Goal: Information Seeking & Learning: Learn about a topic

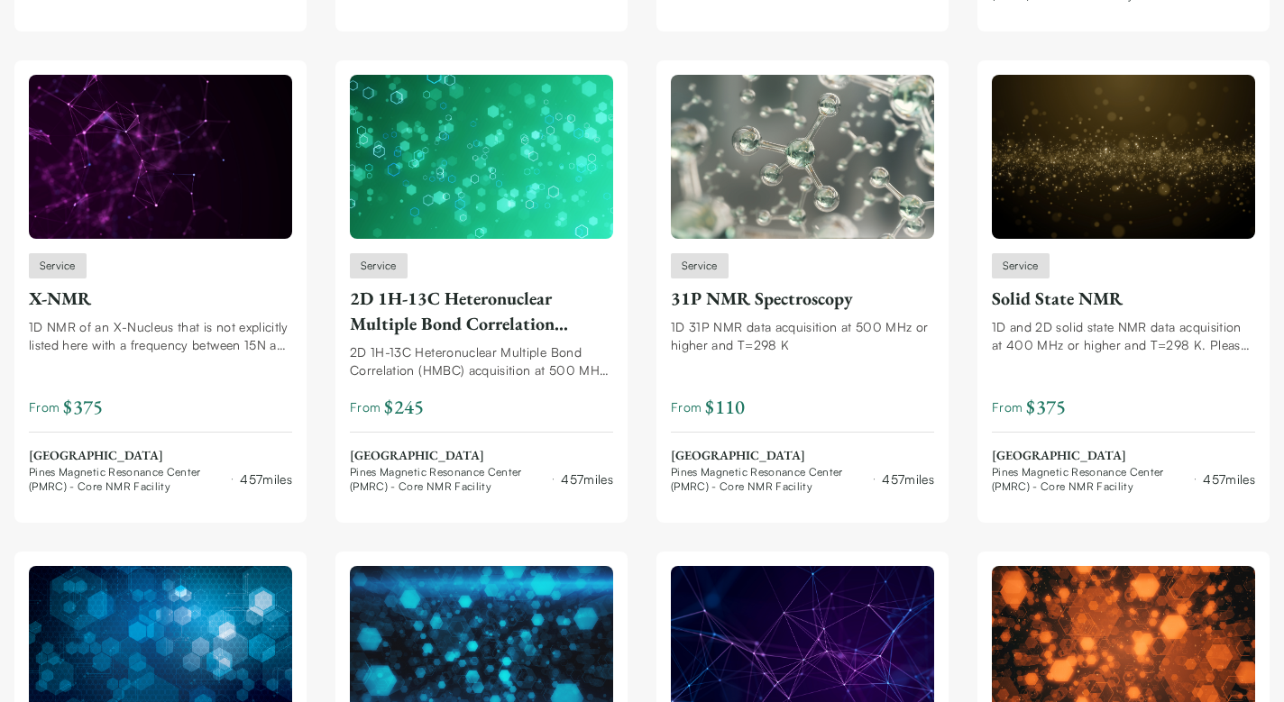
scroll to position [3109, 0]
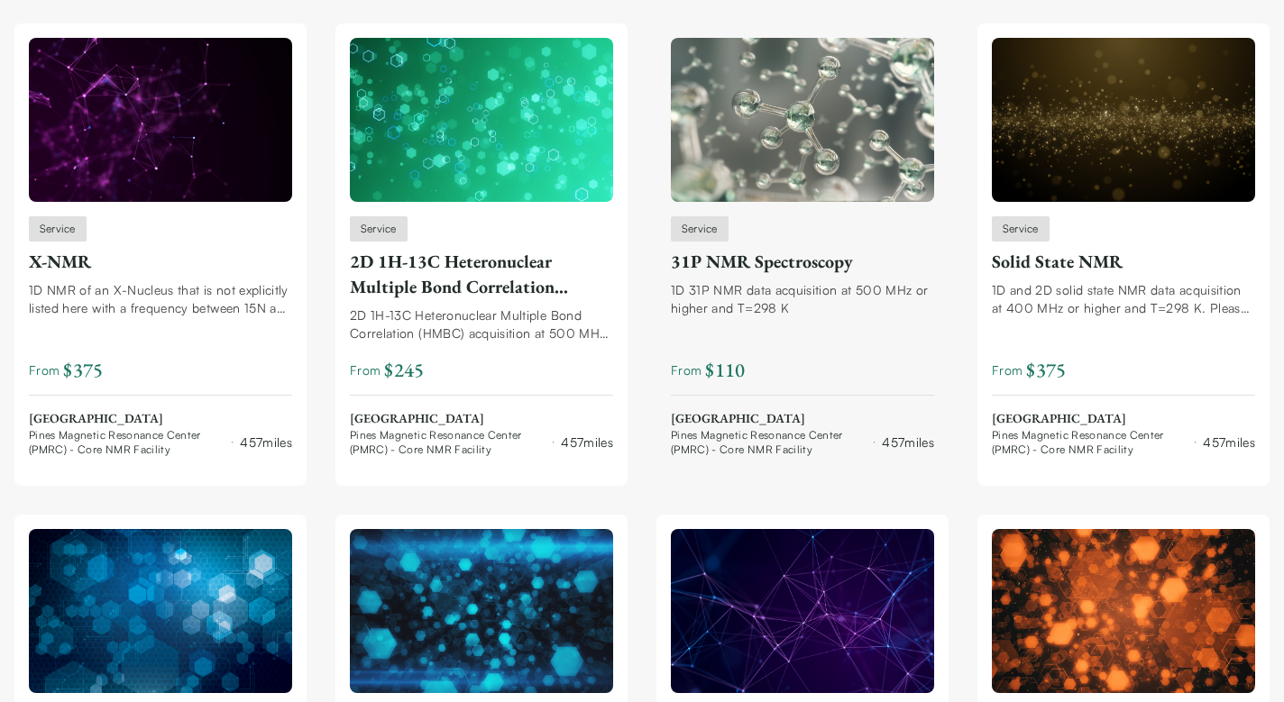
click at [782, 261] on div "31P NMR Spectroscopy" at bounding box center [802, 261] width 263 height 25
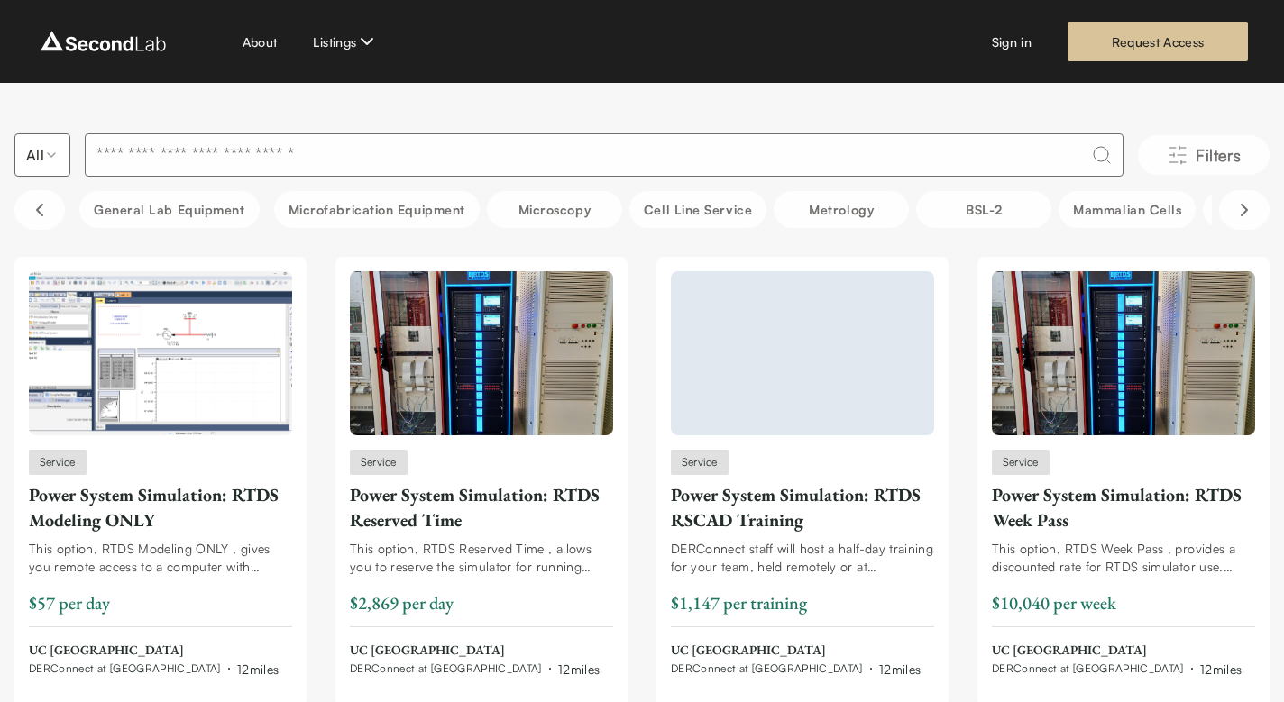
scroll to position [0, 0]
click at [251, 160] on input at bounding box center [604, 154] width 1038 height 43
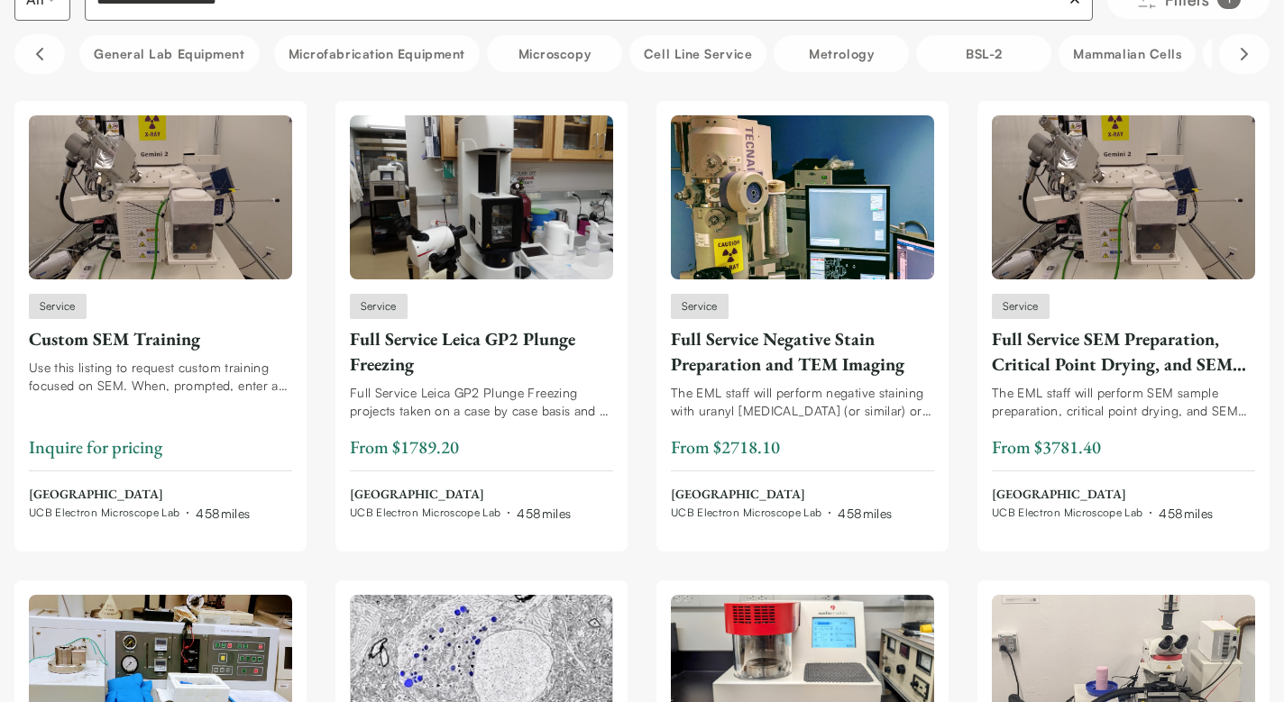
scroll to position [157, 0]
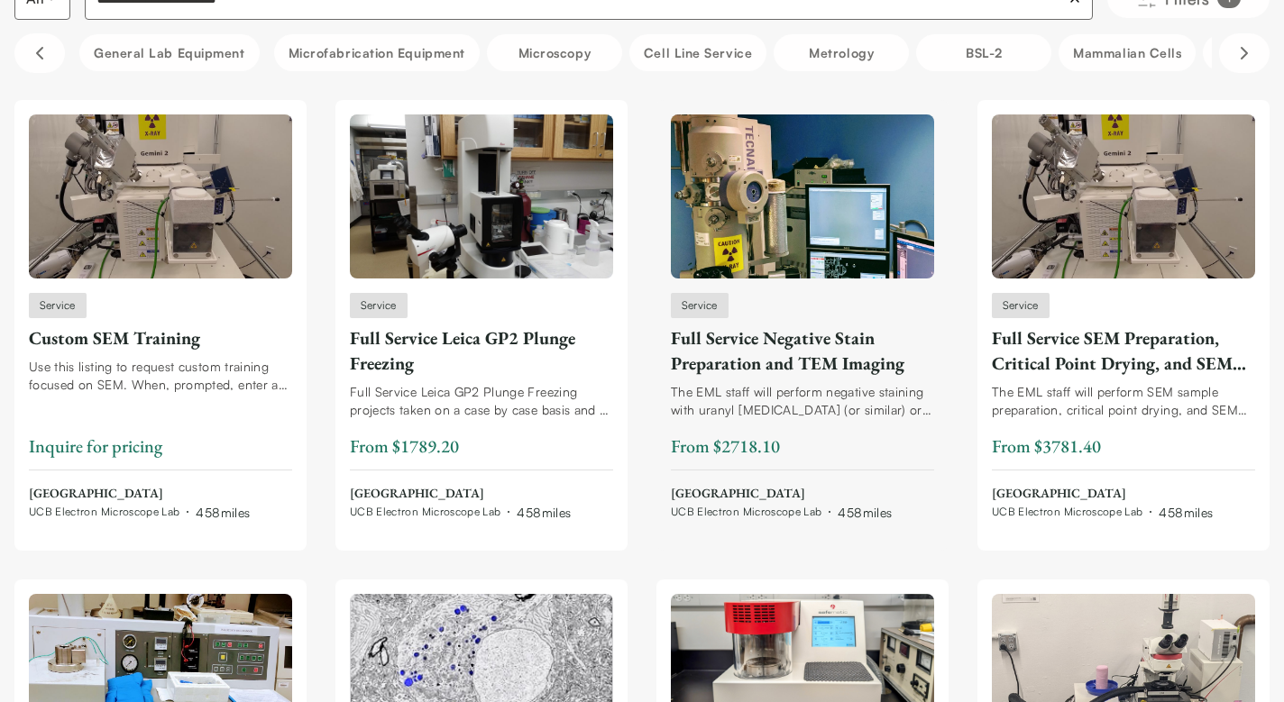
click at [746, 367] on div "Full Service Negative Stain Preparation and TEM Imaging" at bounding box center [802, 350] width 263 height 50
click at [499, 363] on div "Full Service Leica GP2 Plunge Freezing" at bounding box center [481, 350] width 263 height 50
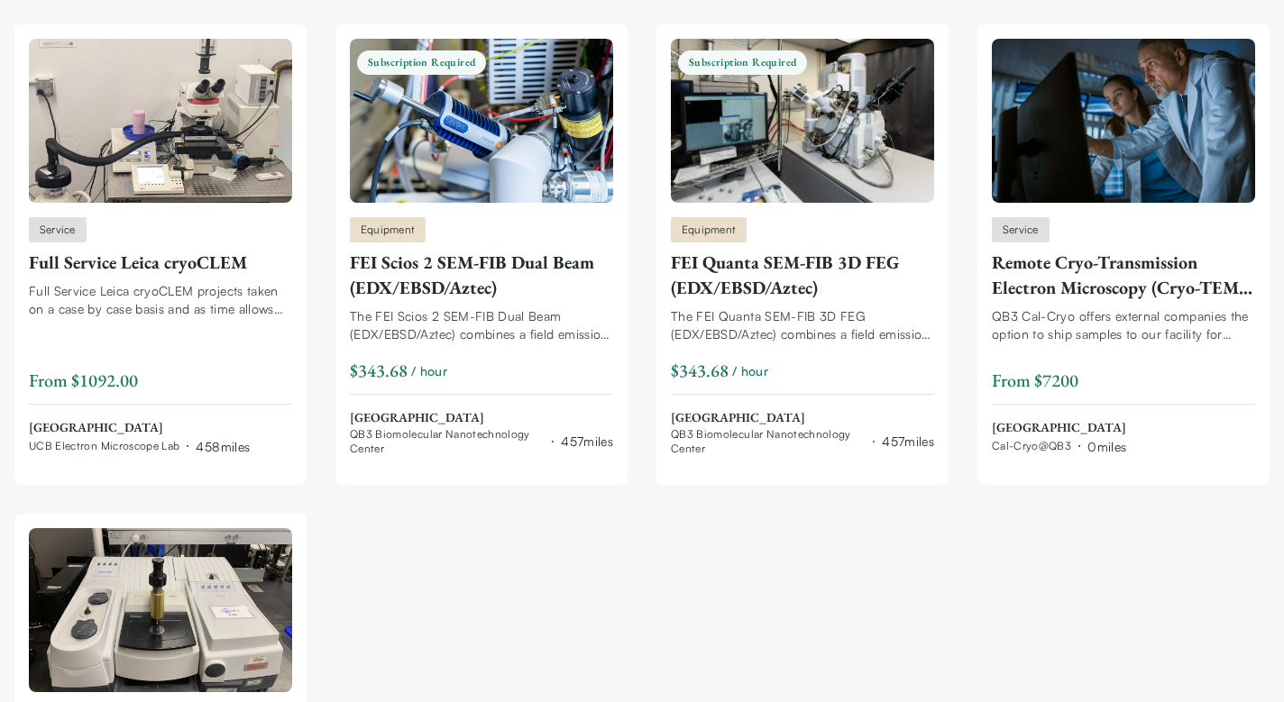
scroll to position [1193, 0]
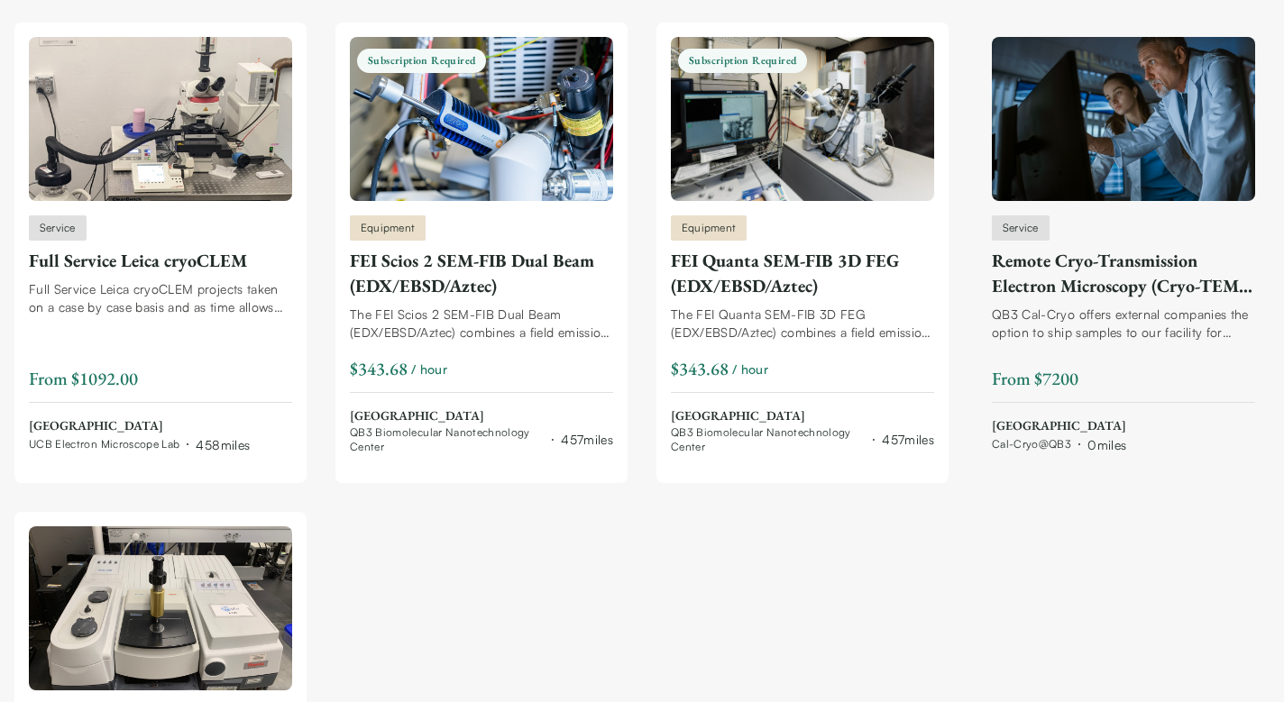
click at [1069, 277] on div "Remote Cryo-Transmission Electron Microscopy (Cryo-TEM) Service" at bounding box center [1123, 273] width 263 height 50
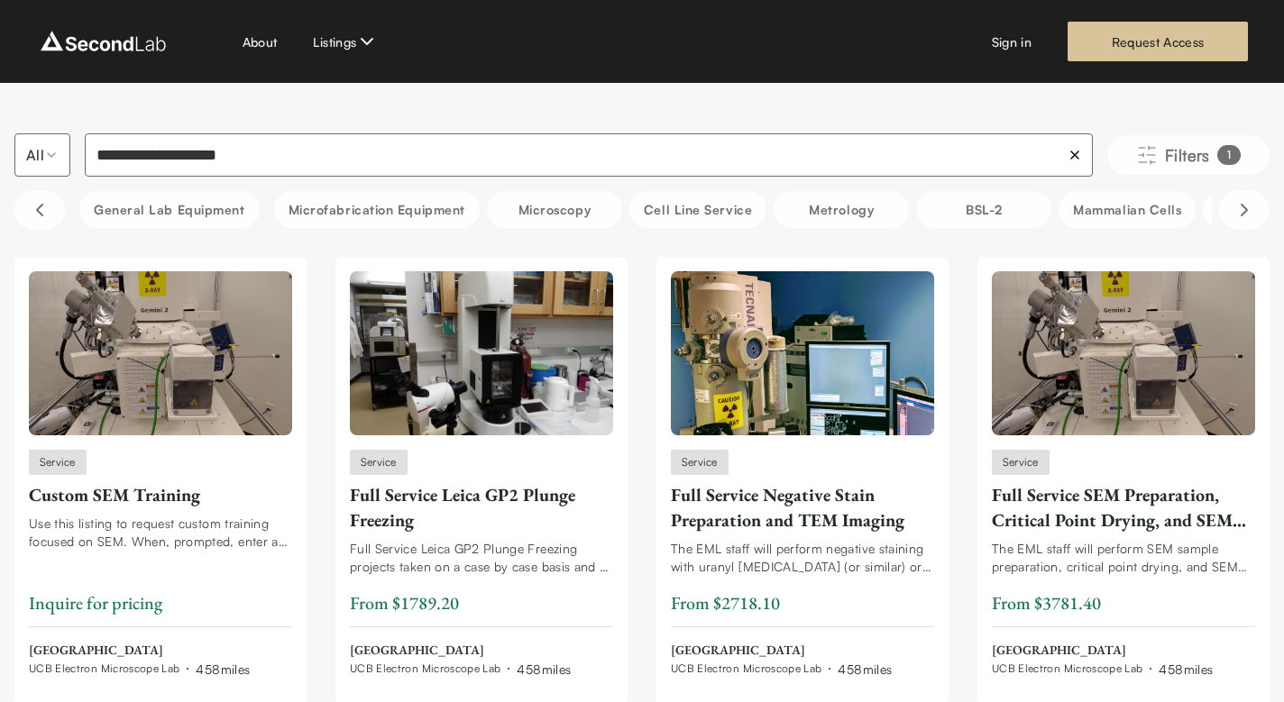
scroll to position [0, 0]
drag, startPoint x: 278, startPoint y: 158, endPoint x: -7, endPoint y: 122, distance: 287.1
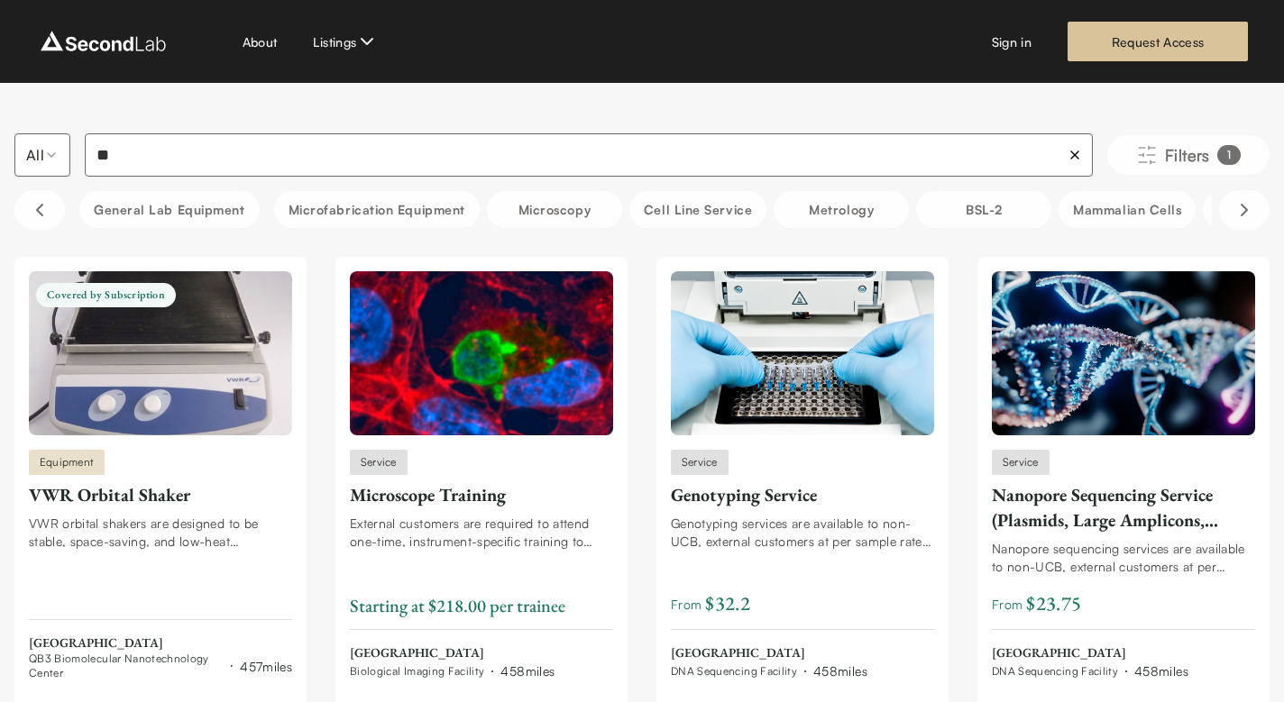
type input "*"
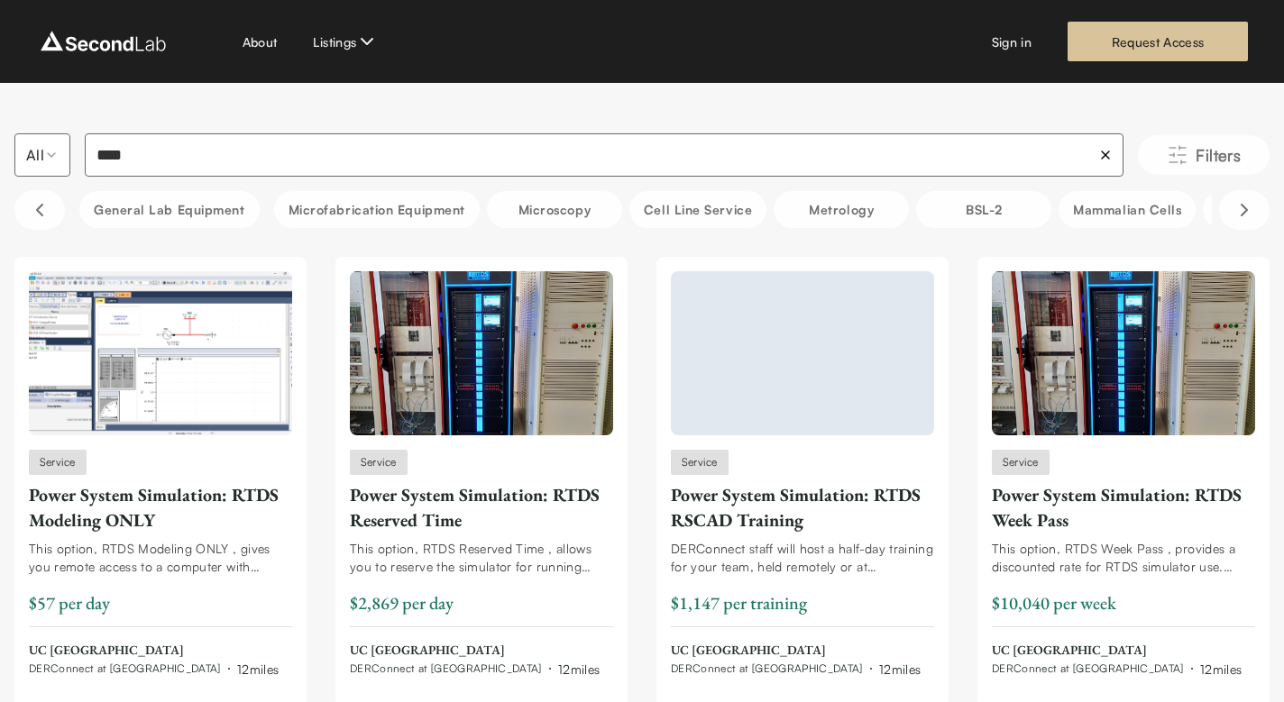
type input "****"
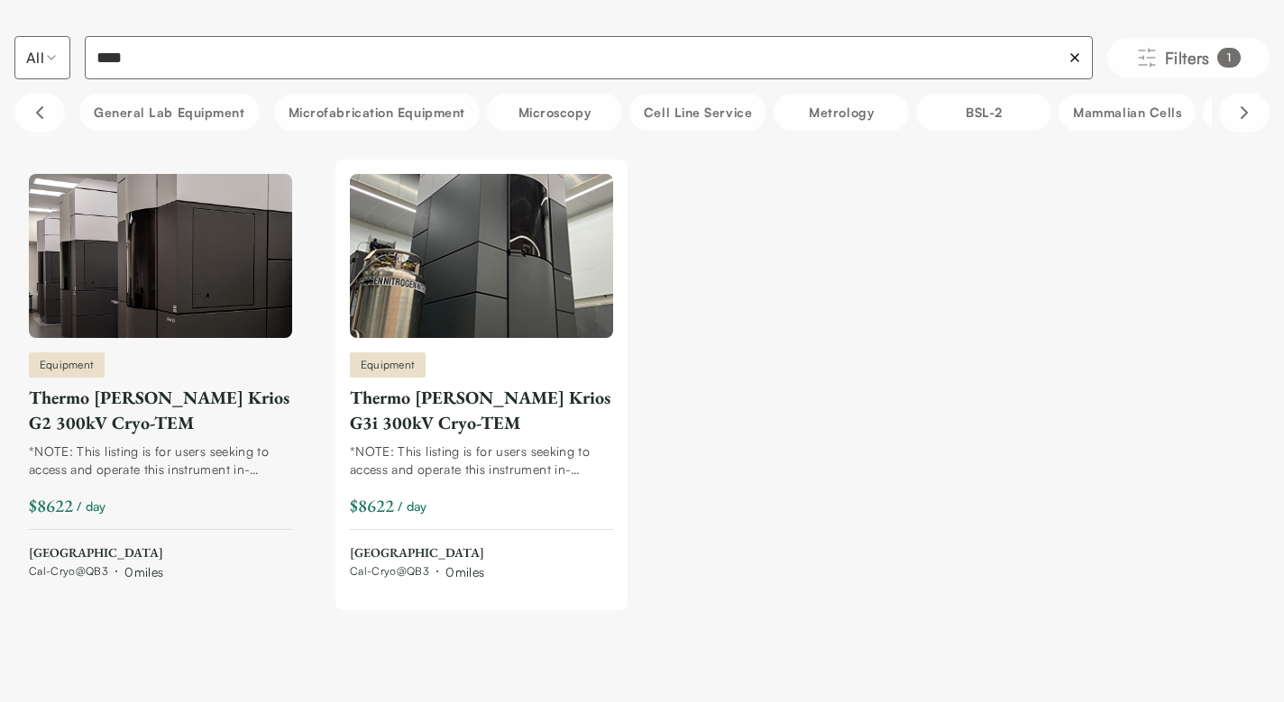
scroll to position [96, 0]
click at [155, 400] on div "Thermo Fisher Krios G2 300kV Cryo-TEM" at bounding box center [160, 411] width 263 height 50
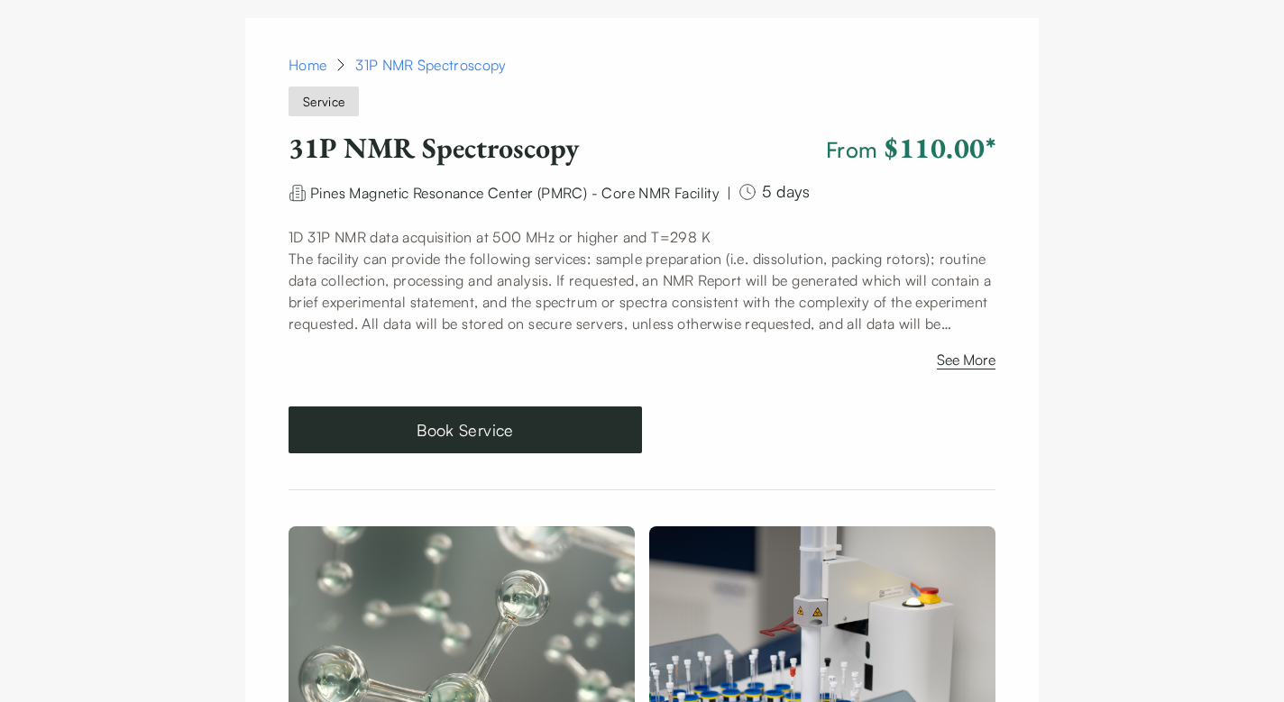
scroll to position [102, 0]
click at [955, 364] on button "See More" at bounding box center [966, 362] width 59 height 29
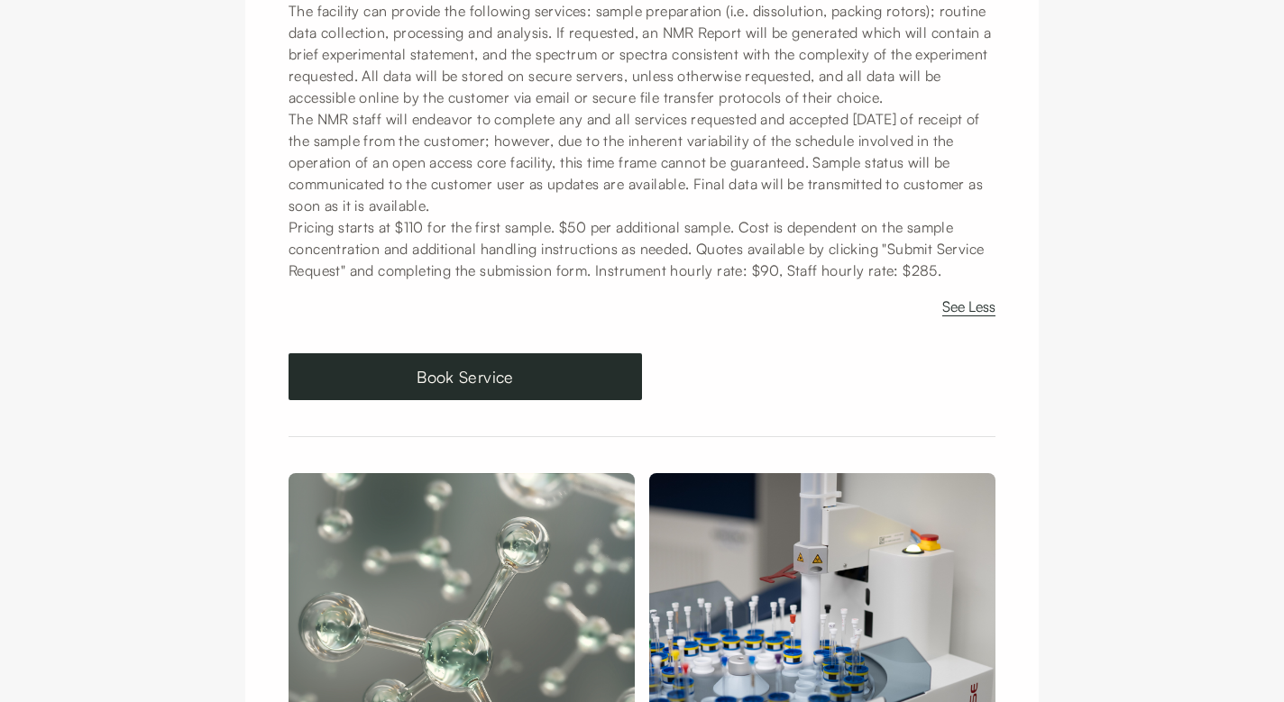
scroll to position [352, 0]
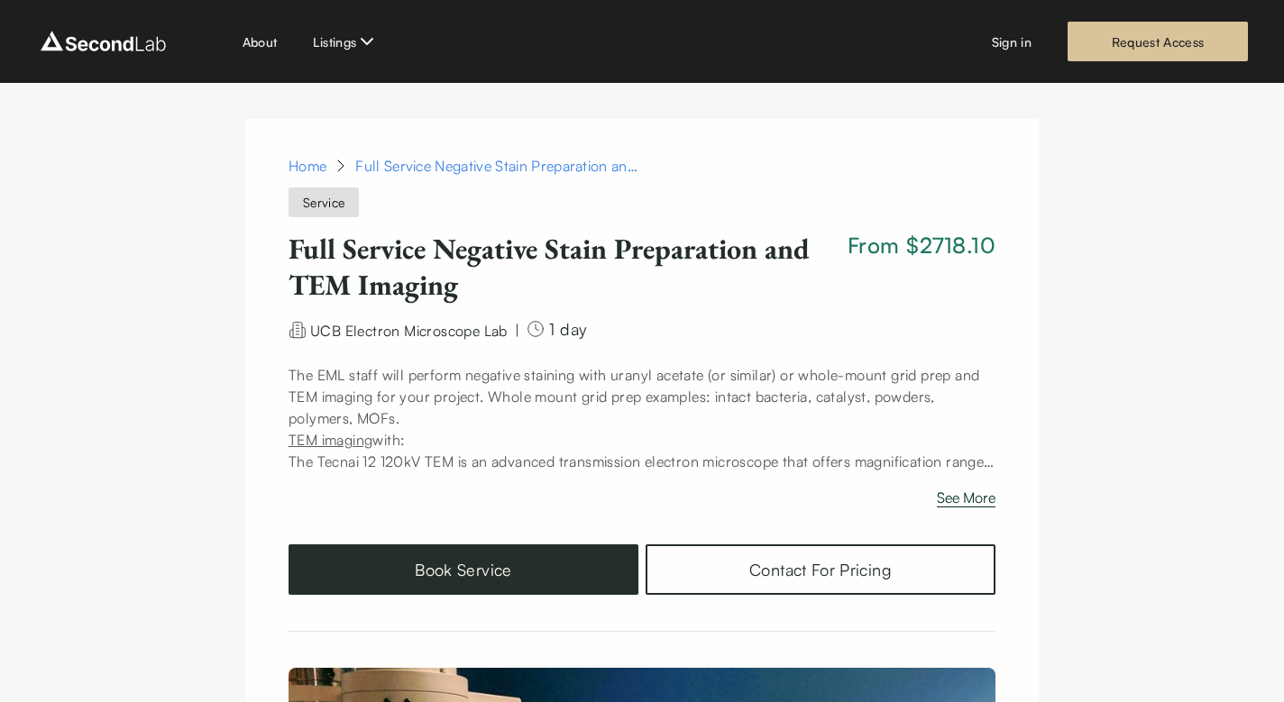
click at [957, 498] on button "See More" at bounding box center [966, 501] width 59 height 29
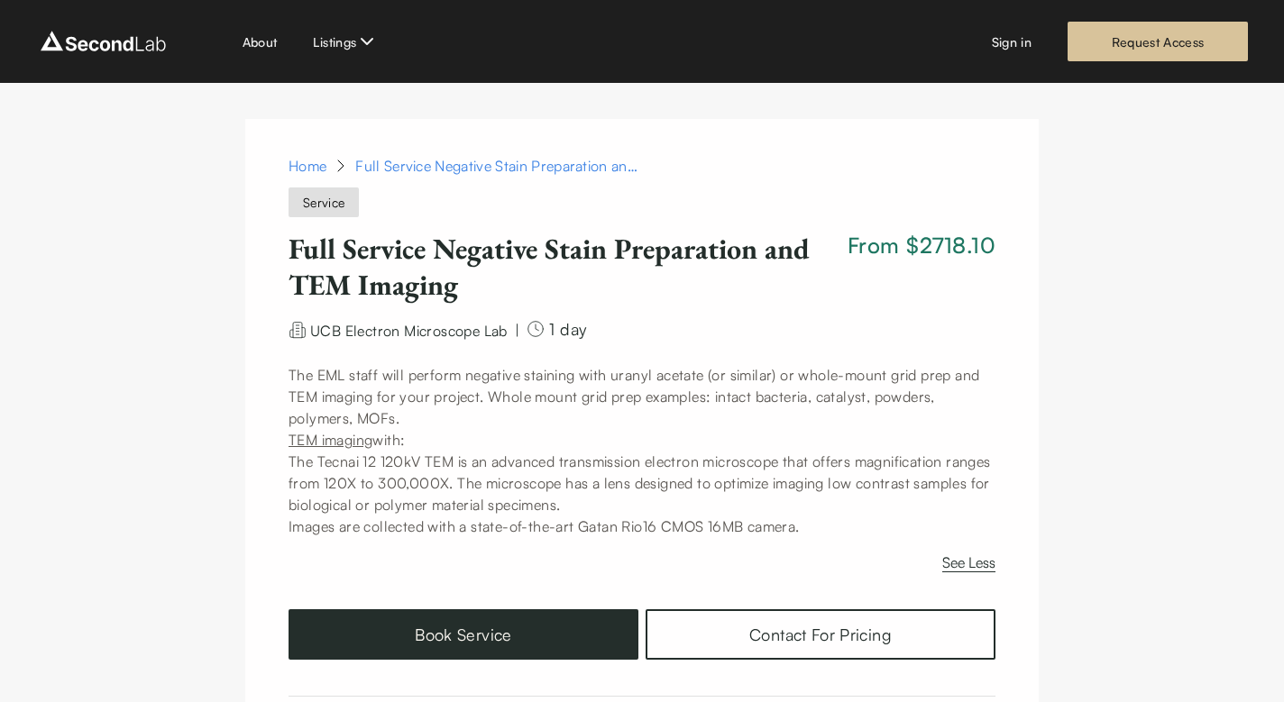
scroll to position [54, 0]
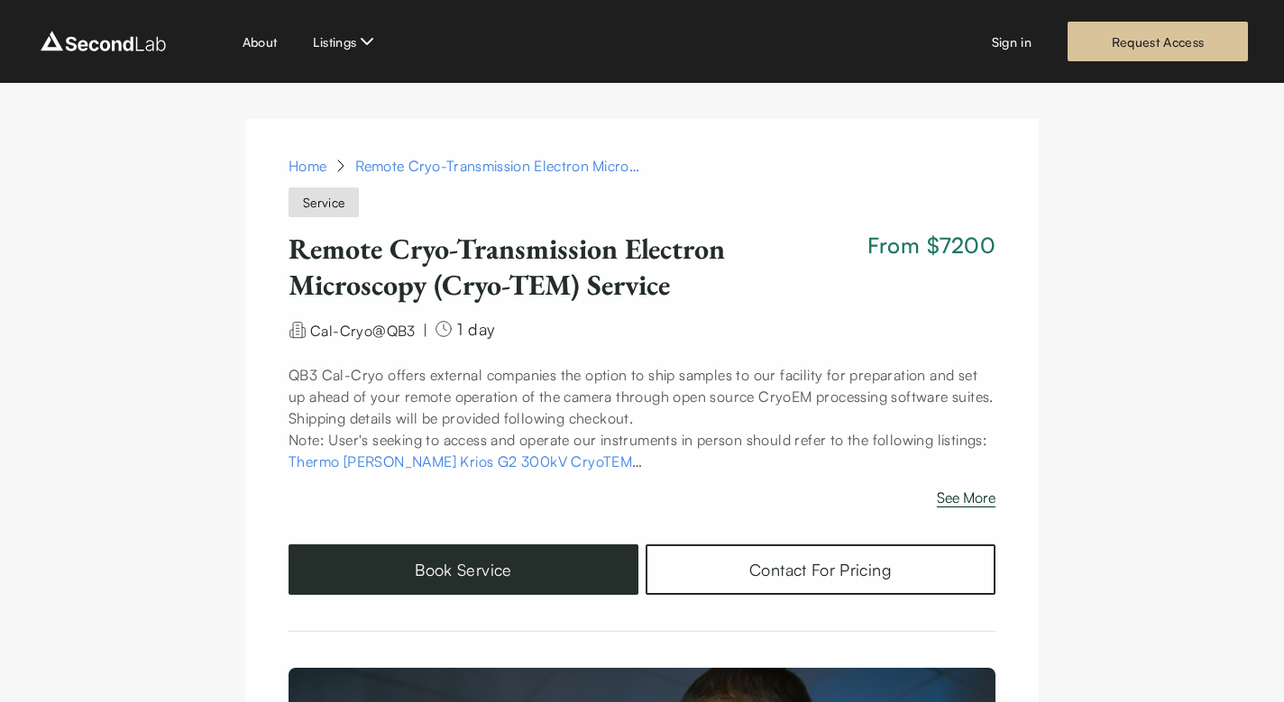
click at [959, 498] on button "See More" at bounding box center [966, 501] width 59 height 29
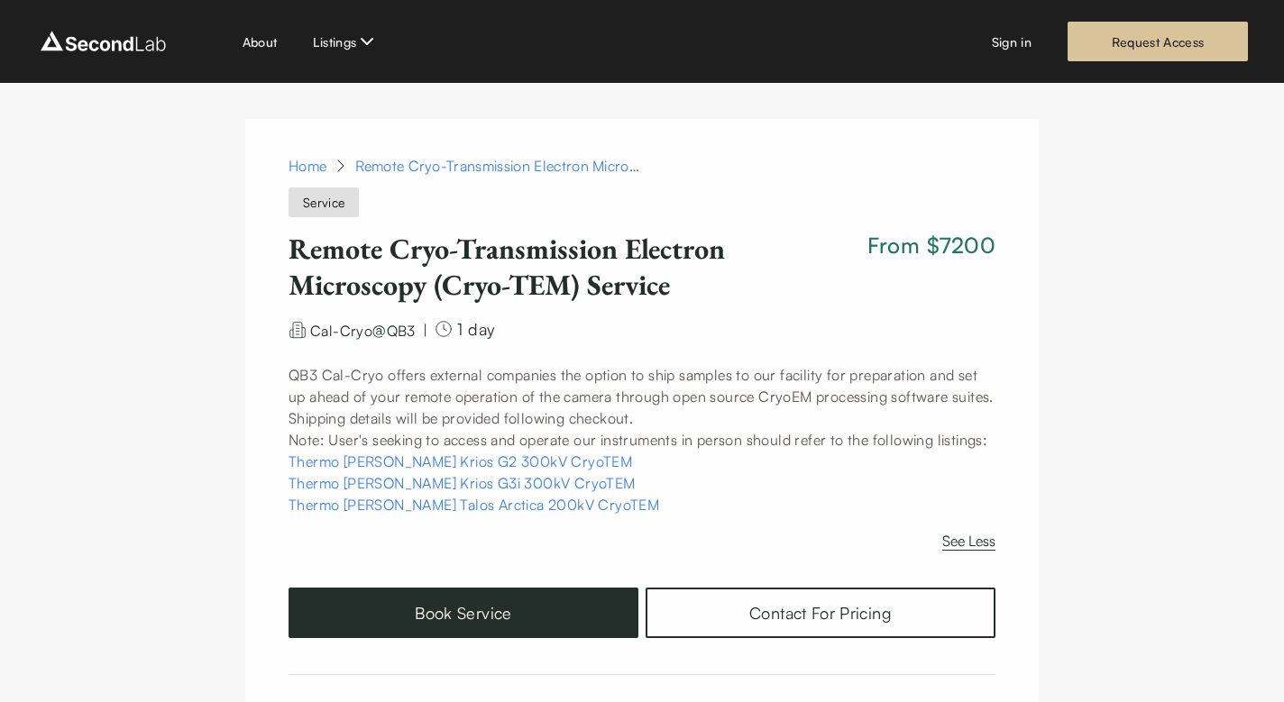
click at [433, 482] on link "Thermo [PERSON_NAME] Krios G3i 300kV CryoTEM" at bounding box center [461, 483] width 347 height 18
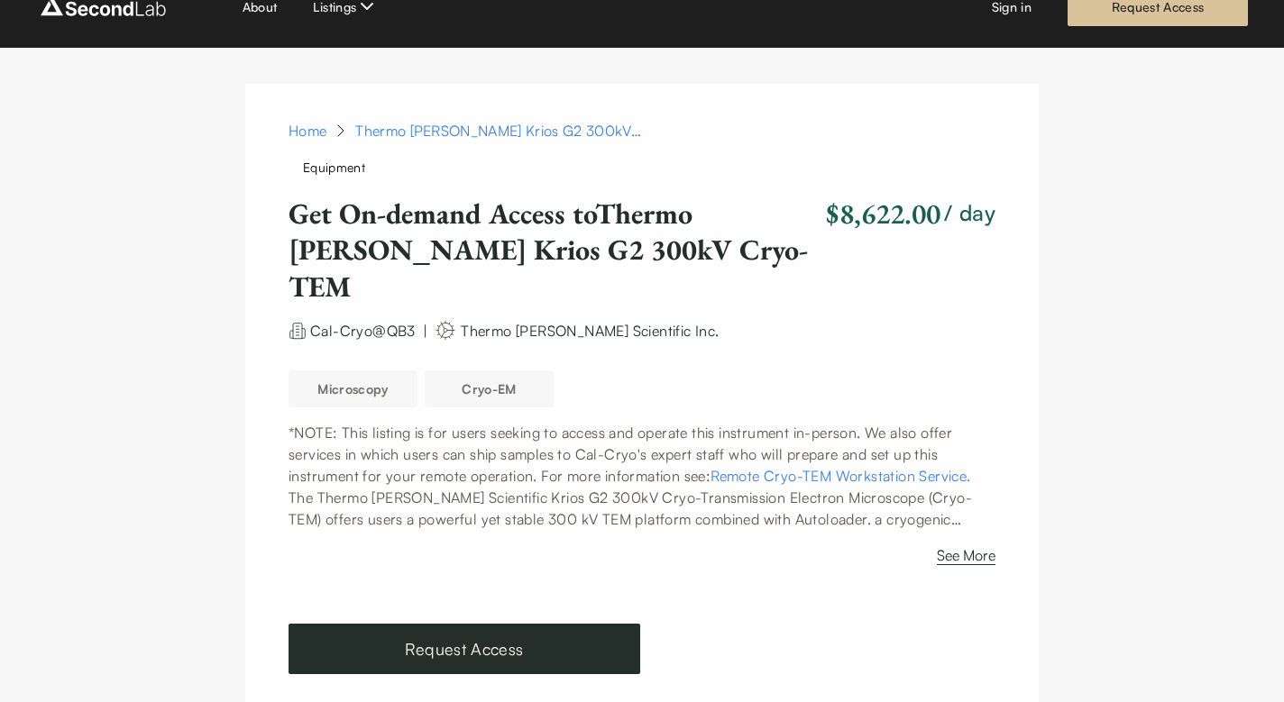
scroll to position [37, 0]
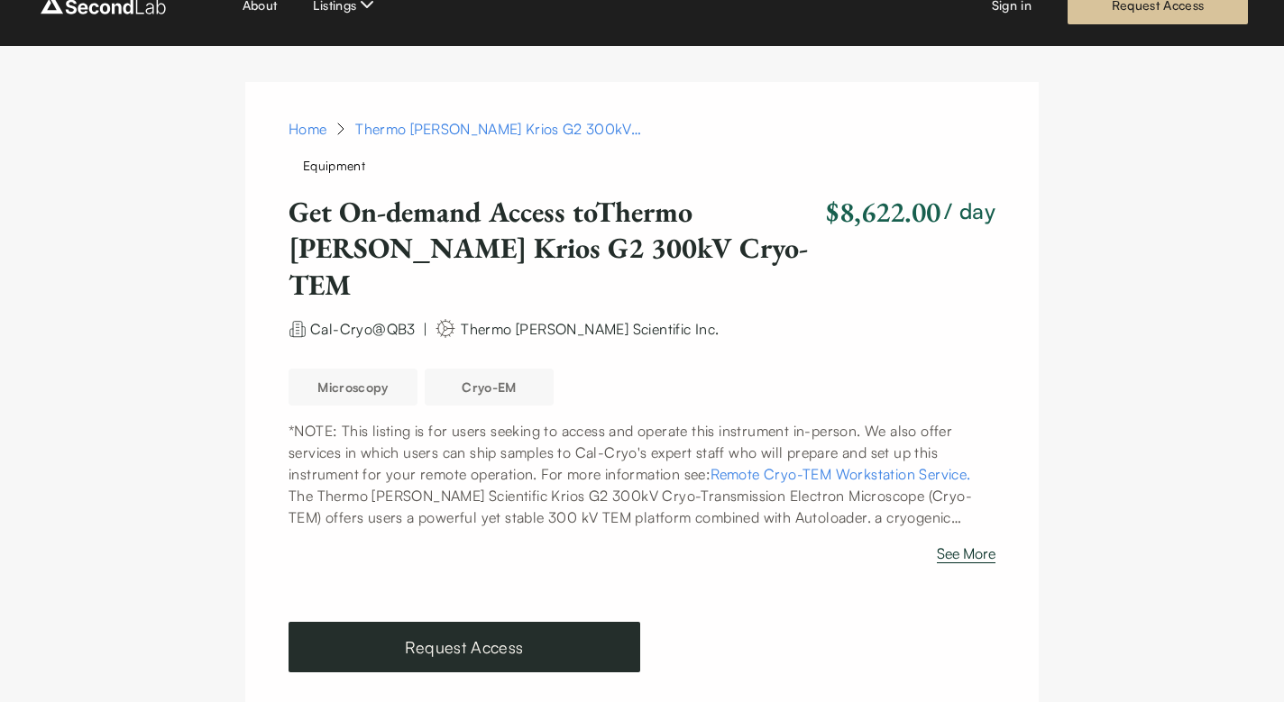
click at [975, 543] on button "See More" at bounding box center [966, 557] width 59 height 29
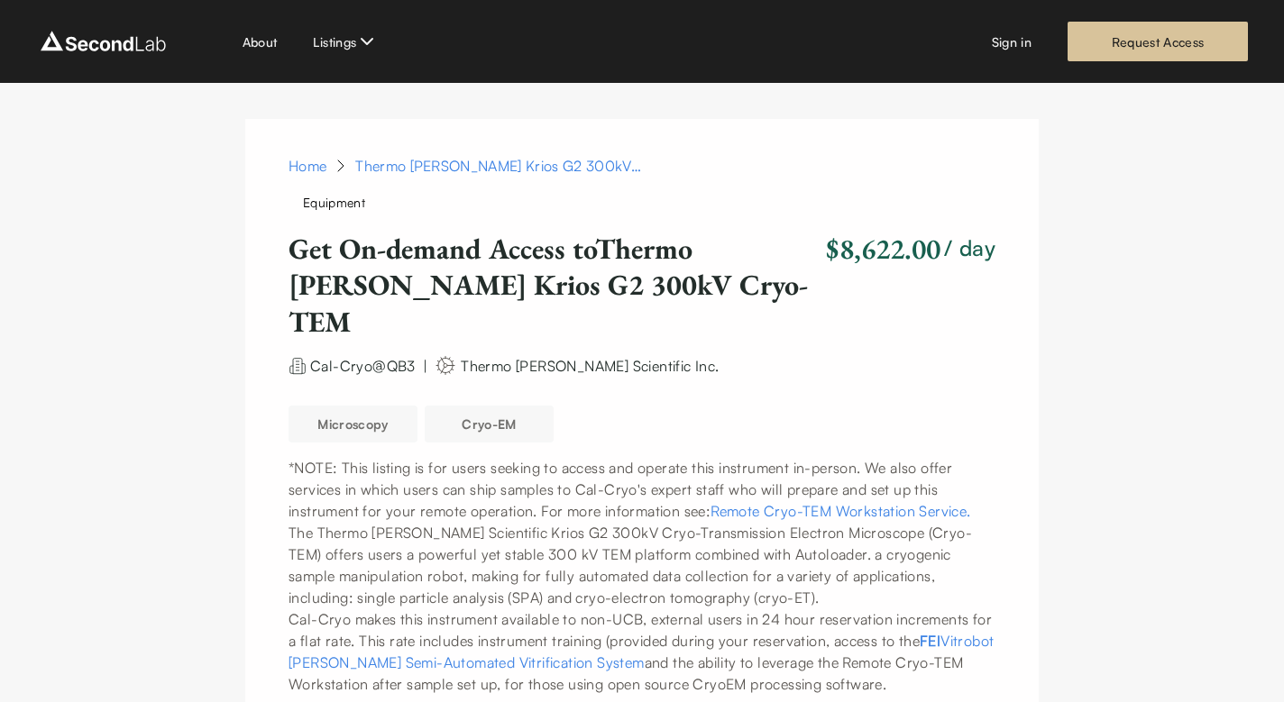
scroll to position [0, 0]
